Goal: Task Accomplishment & Management: Use online tool/utility

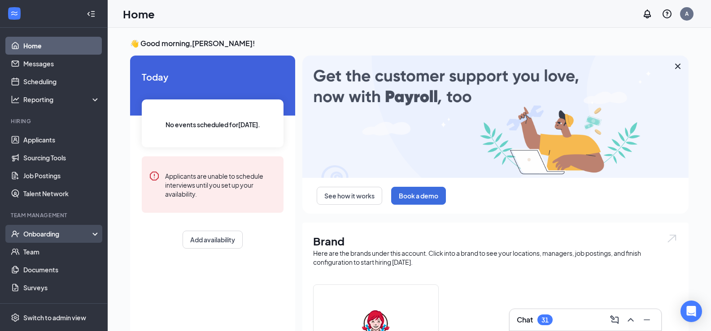
click at [40, 240] on div "Onboarding" at bounding box center [54, 234] width 108 height 18
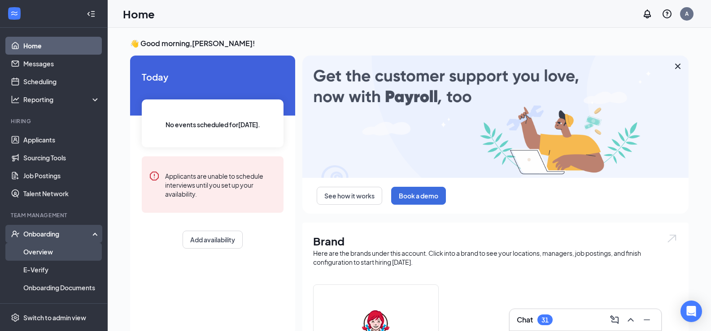
click at [41, 253] on link "Overview" at bounding box center [61, 252] width 77 height 18
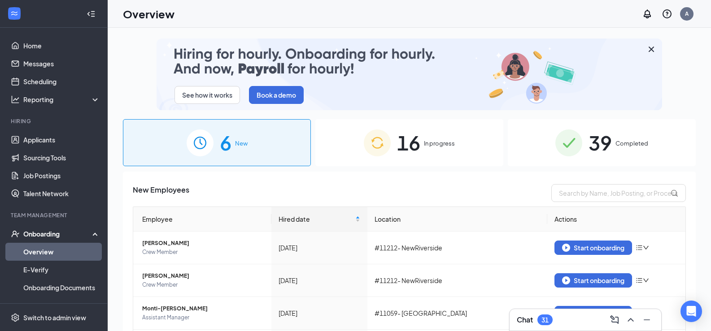
click at [609, 151] on div "39 Completed" at bounding box center [602, 142] width 188 height 47
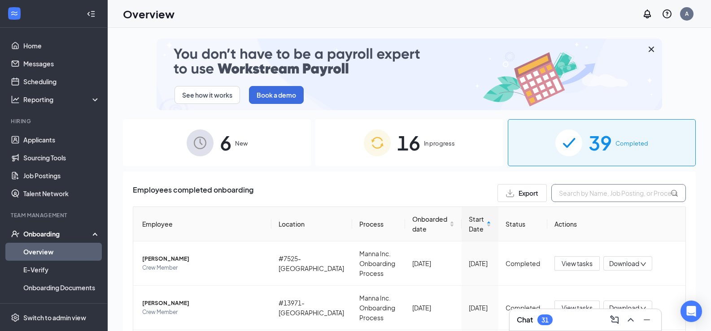
click at [583, 189] on input "text" at bounding box center [618, 193] width 135 height 18
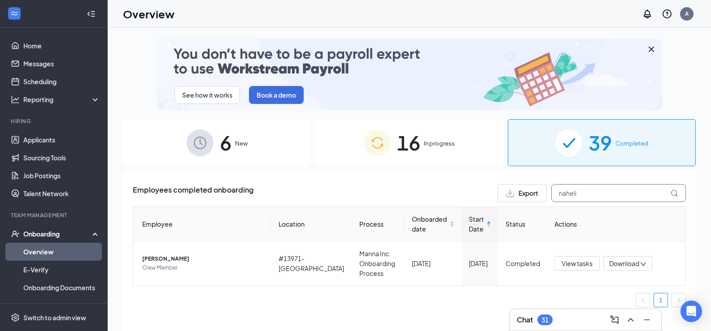
type input "naheli"
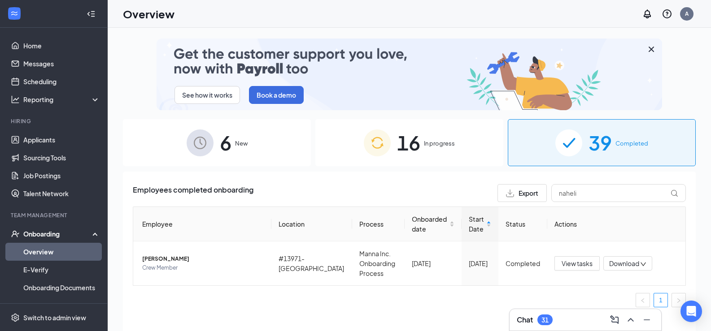
click at [396, 148] on div "16 In progress" at bounding box center [409, 142] width 188 height 47
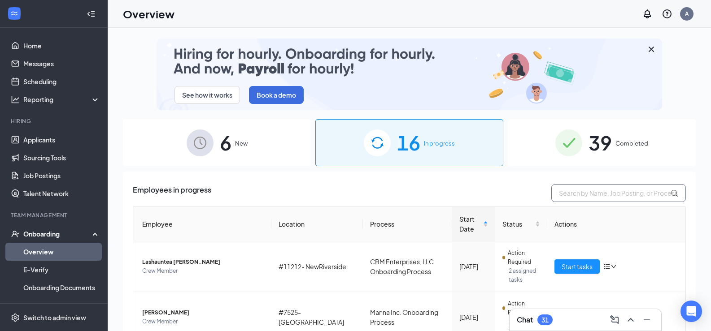
click at [611, 200] on input "text" at bounding box center [618, 193] width 135 height 18
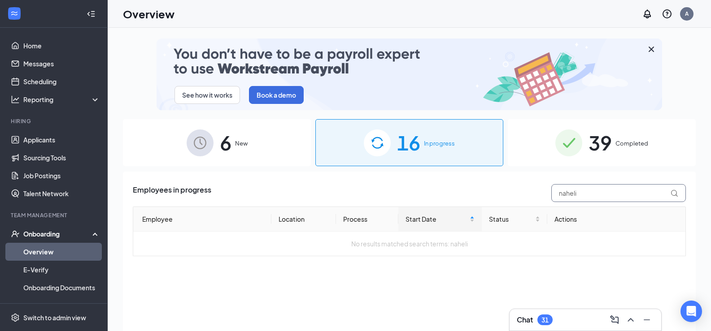
type input "naheli"
click at [224, 147] on span "6" at bounding box center [226, 142] width 12 height 31
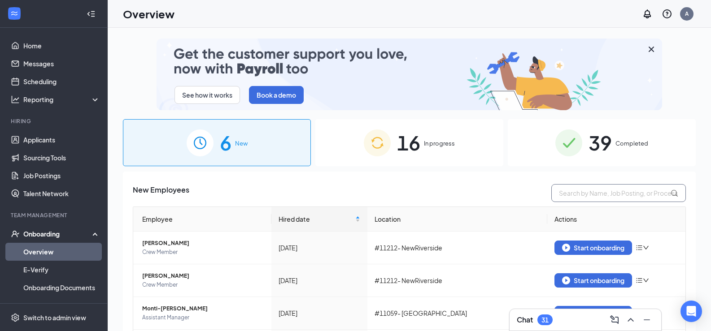
click at [588, 193] on input "text" at bounding box center [618, 193] width 135 height 18
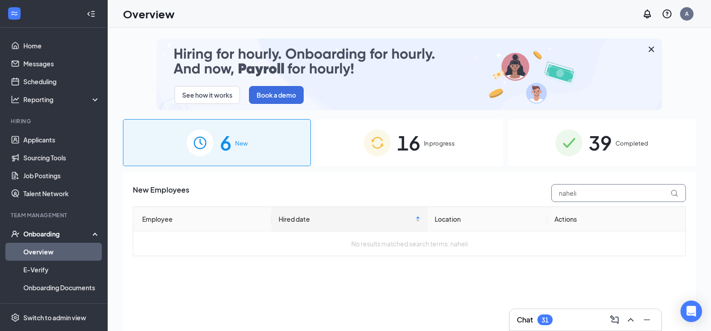
type input "naheli"
click at [604, 136] on span "39" at bounding box center [599, 142] width 23 height 31
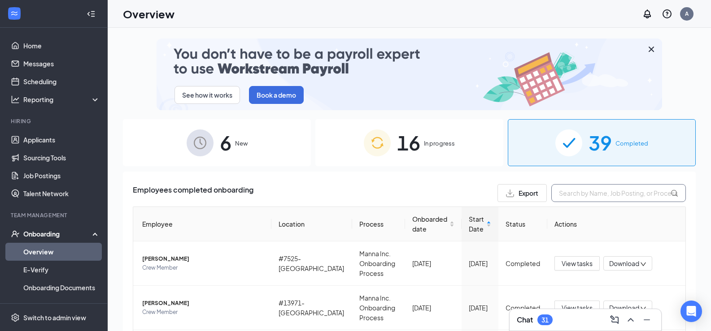
click at [584, 191] on input "text" at bounding box center [618, 193] width 135 height 18
type input "[PERSON_NAME]"
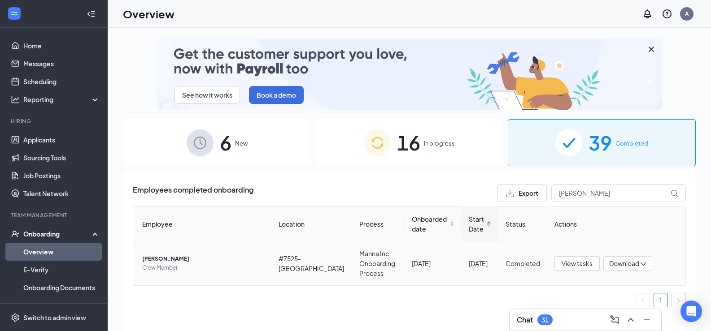
click at [182, 260] on span "[PERSON_NAME]" at bounding box center [203, 259] width 122 height 9
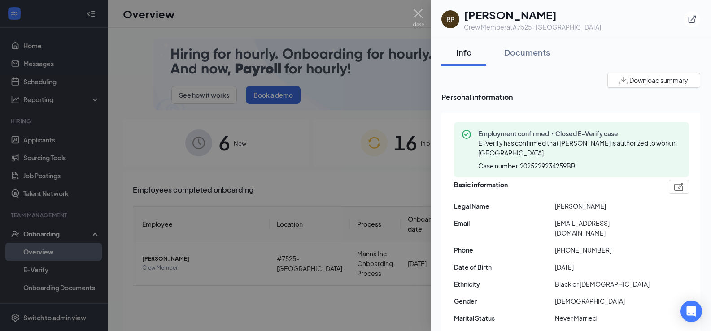
click at [641, 84] on span "Download summary" at bounding box center [658, 80] width 59 height 9
click at [415, 13] on img at bounding box center [418, 17] width 11 height 17
